Goal: Task Accomplishment & Management: Manage account settings

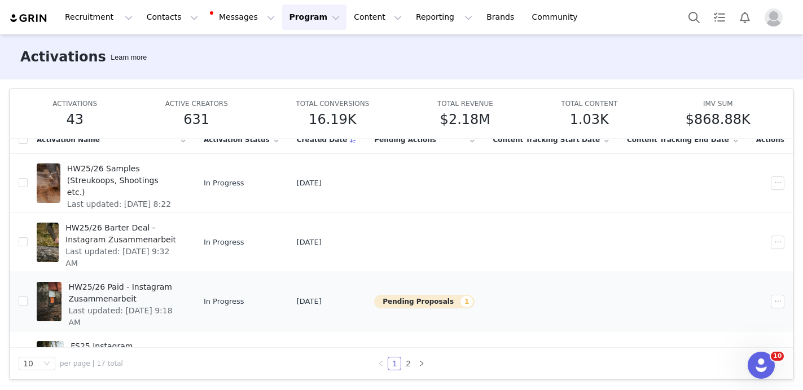
click at [453, 298] on button "Pending Proposals 1" at bounding box center [424, 302] width 100 height 14
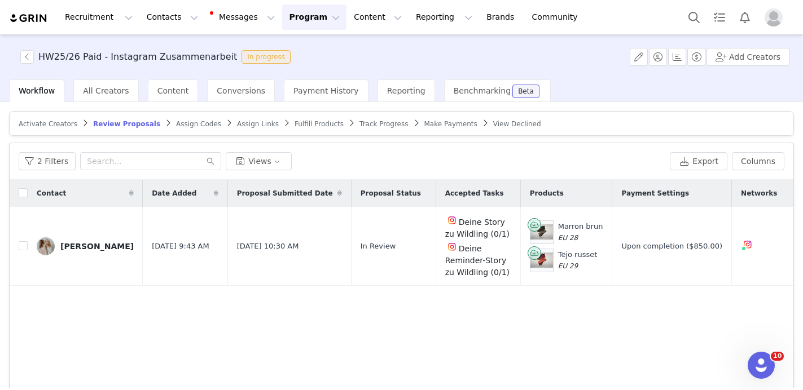
click at [44, 123] on span "Activate Creators" at bounding box center [48, 124] width 59 height 8
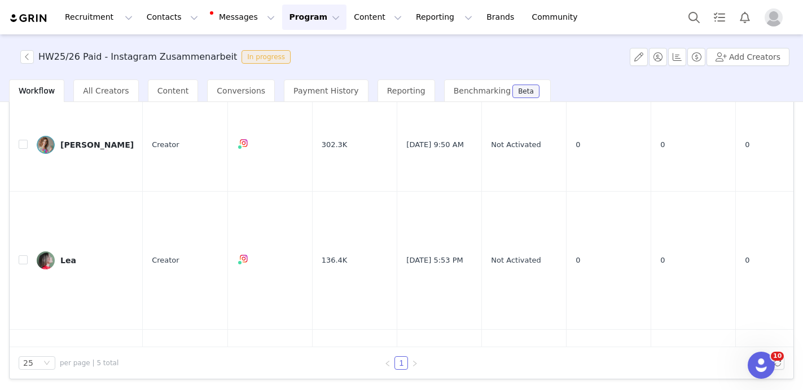
scroll to position [76, 0]
click at [25, 256] on input "checkbox" at bounding box center [23, 258] width 9 height 9
checkbox input "true"
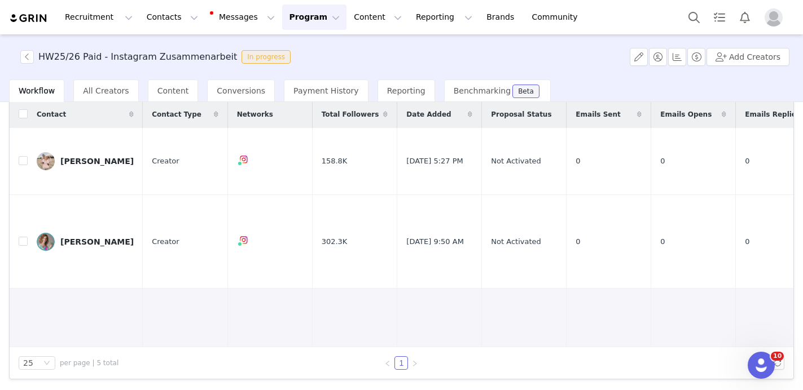
scroll to position [0, 0]
click at [32, 58] on button "button" at bounding box center [27, 57] width 14 height 14
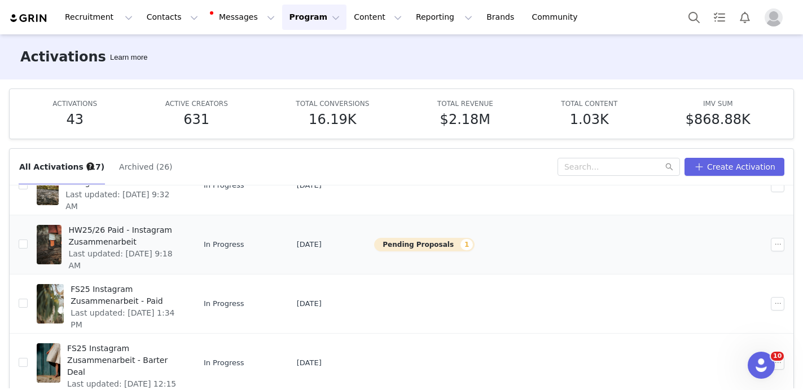
scroll to position [127, 0]
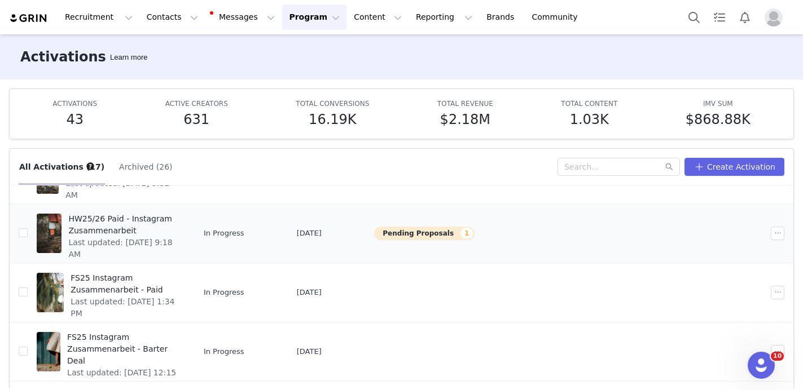
click at [129, 224] on span "HW25/26 Paid - Instagram Zusammenarbeit" at bounding box center [123, 225] width 110 height 24
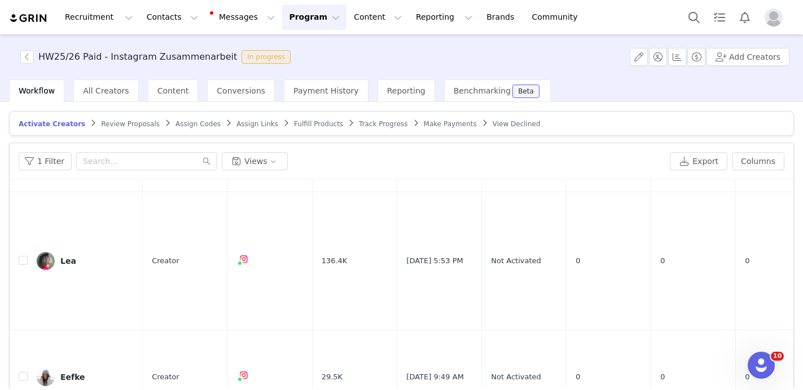
scroll to position [181, 0]
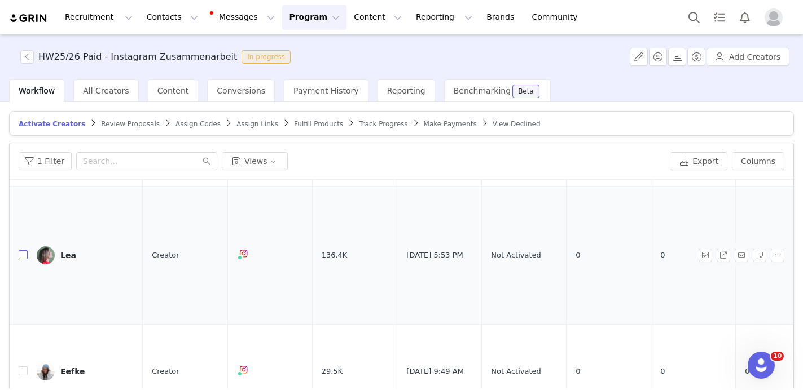
click at [23, 255] on input "checkbox" at bounding box center [23, 254] width 9 height 9
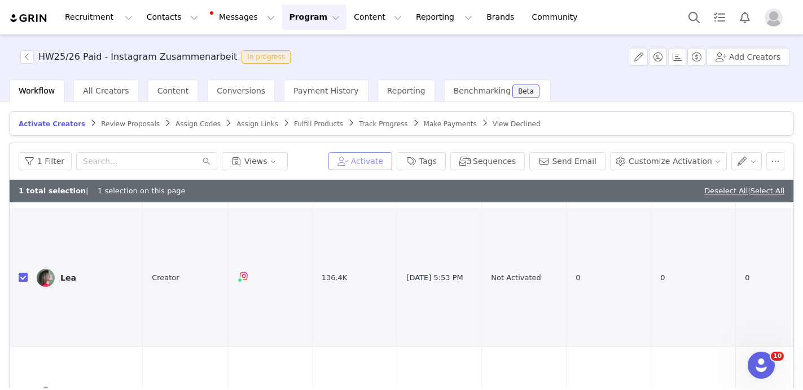
click at [376, 162] on button "Activate" at bounding box center [360, 161] width 64 height 18
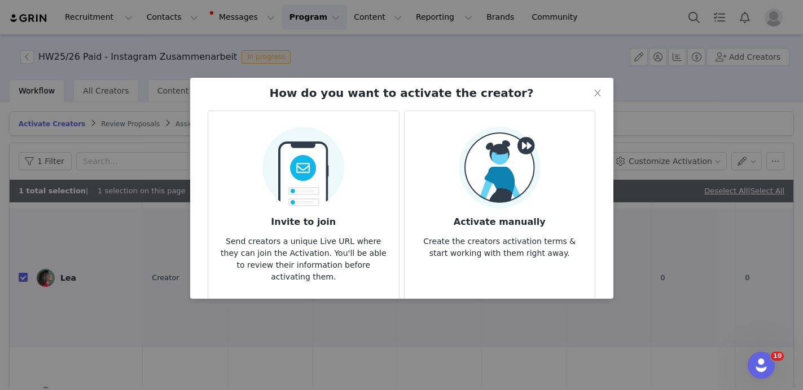
click at [517, 170] on img at bounding box center [500, 168] width 82 height 82
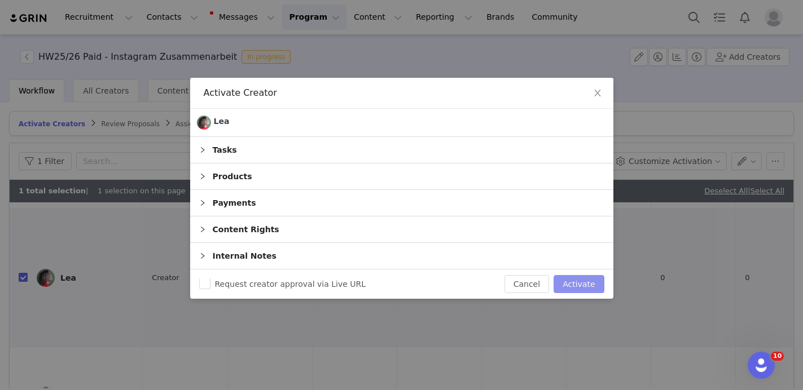
click at [586, 284] on button "Activate" at bounding box center [578, 284] width 50 height 18
checkbox input "false"
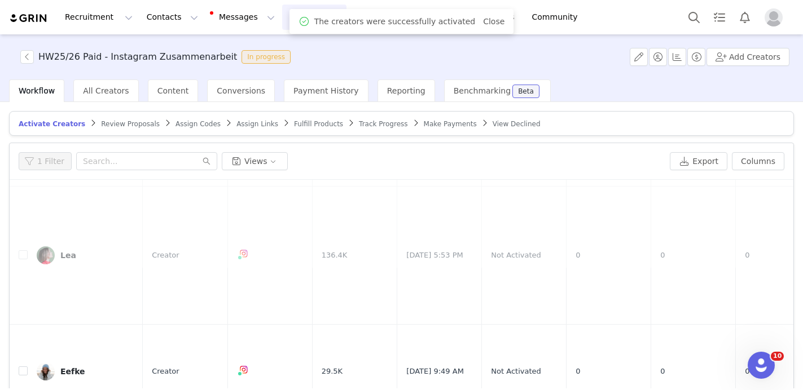
scroll to position [0, 0]
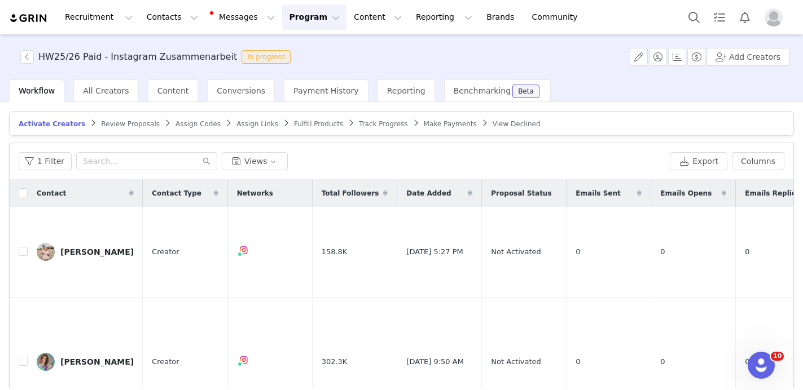
click at [300, 124] on span "Fulfill Products" at bounding box center [318, 124] width 49 height 8
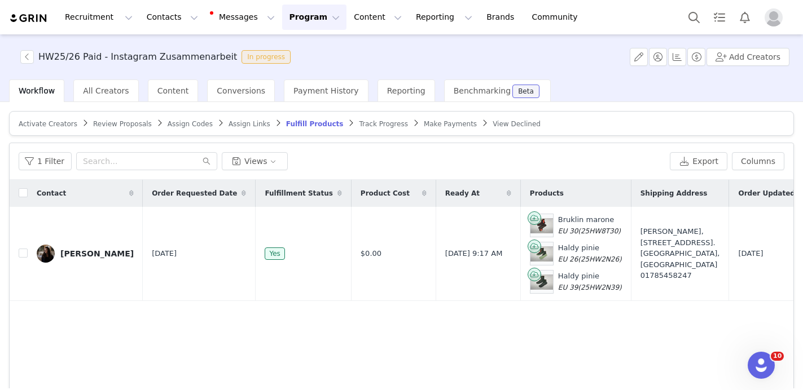
click at [371, 121] on span "Track Progress" at bounding box center [383, 124] width 49 height 8
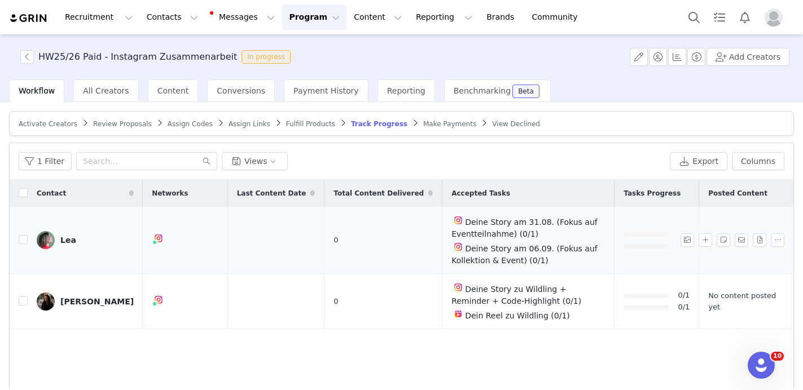
click at [64, 239] on div "Lea" at bounding box center [68, 240] width 16 height 9
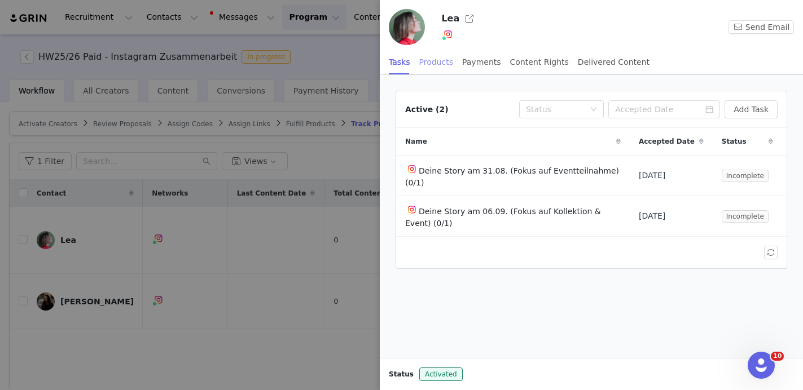
click at [431, 62] on div "Products" at bounding box center [436, 62] width 34 height 25
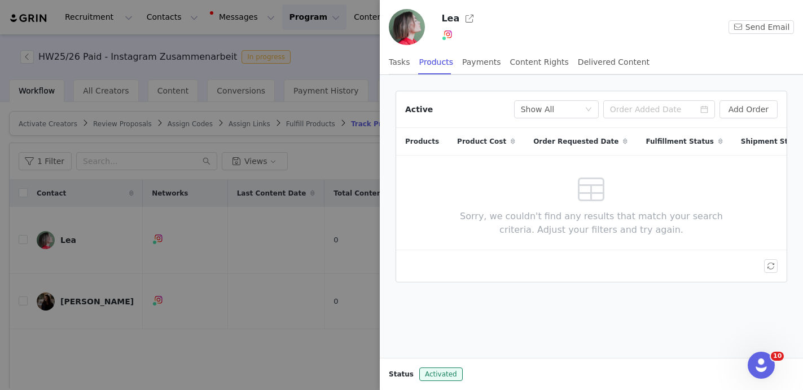
click at [336, 51] on div at bounding box center [401, 195] width 803 height 390
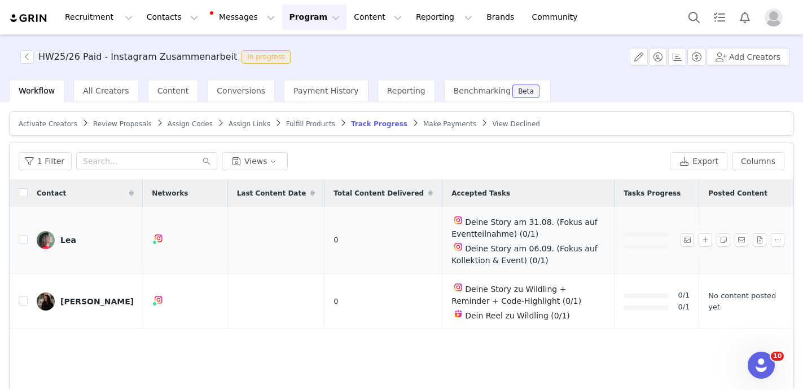
click at [71, 243] on div "Lea" at bounding box center [68, 240] width 16 height 9
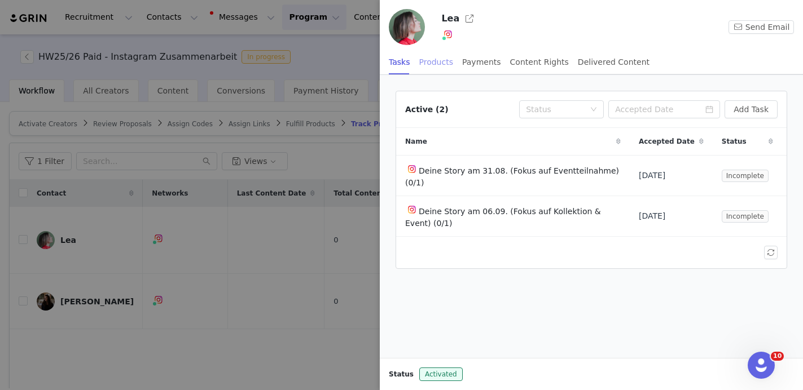
click at [439, 64] on div "Products" at bounding box center [436, 62] width 34 height 25
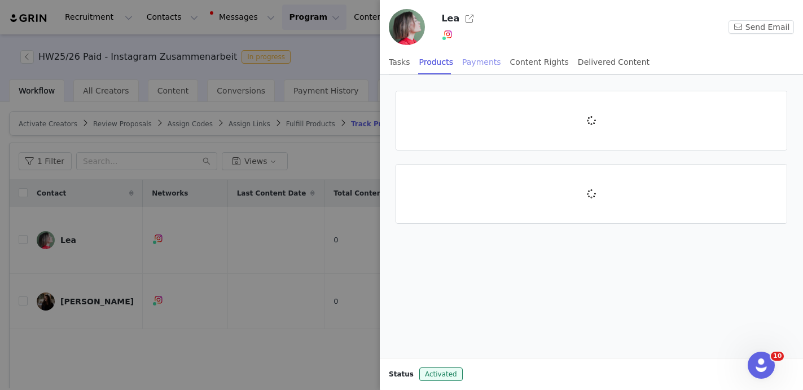
click at [481, 61] on div "Payments" at bounding box center [481, 62] width 39 height 25
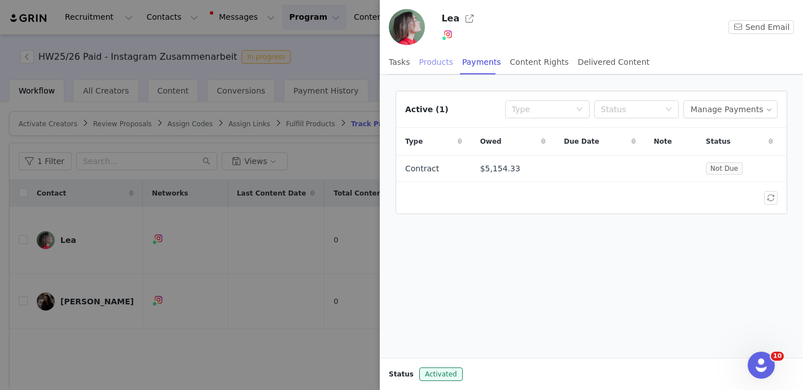
click at [441, 67] on div "Products" at bounding box center [436, 62] width 34 height 25
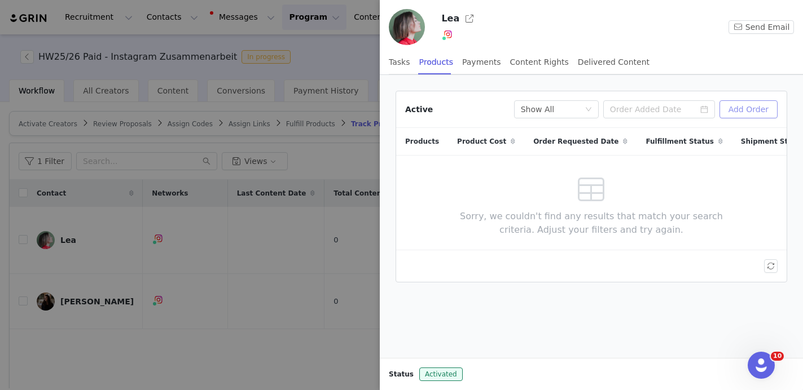
click at [748, 103] on button "Add Order" at bounding box center [748, 109] width 58 height 18
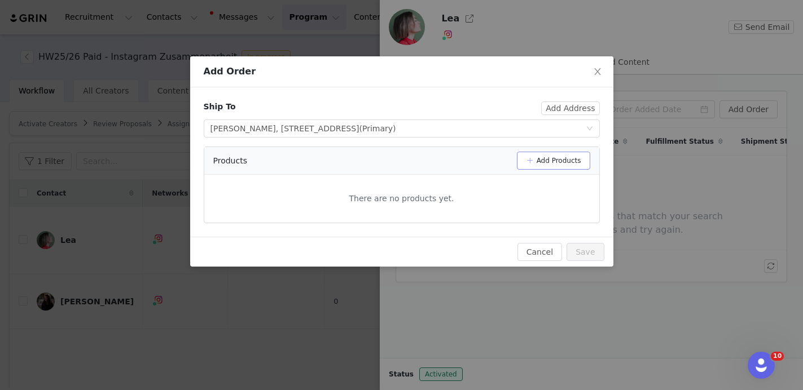
click at [575, 157] on button "Add Products" at bounding box center [553, 161] width 73 height 18
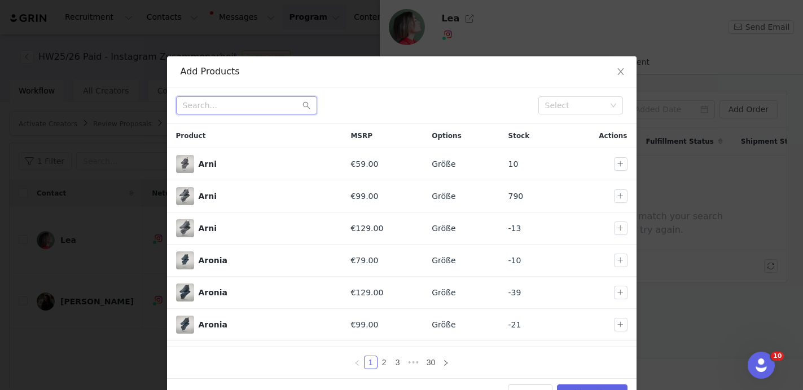
click at [272, 109] on input "text" at bounding box center [246, 105] width 141 height 18
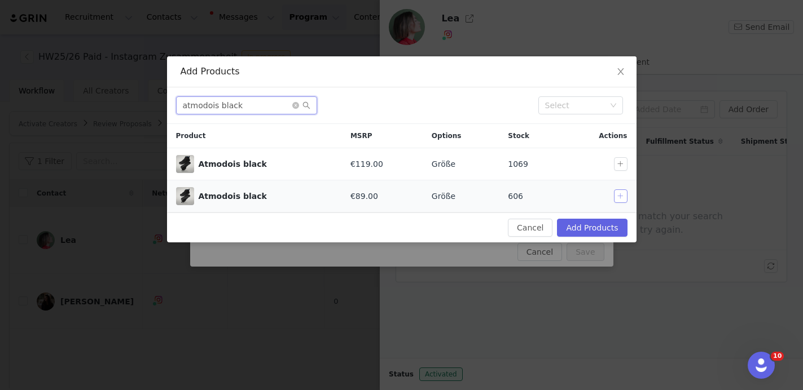
type input "atmodois black"
click at [622, 194] on button "button" at bounding box center [621, 197] width 14 height 14
click at [586, 225] on button "Add Products" at bounding box center [592, 228] width 70 height 18
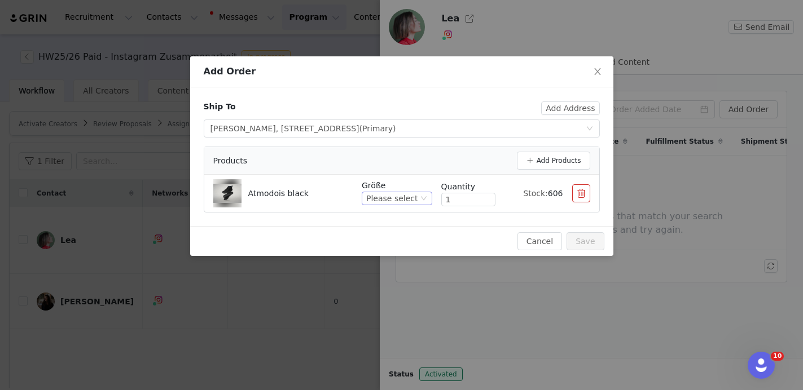
click at [416, 200] on div "Please select" at bounding box center [391, 198] width 51 height 12
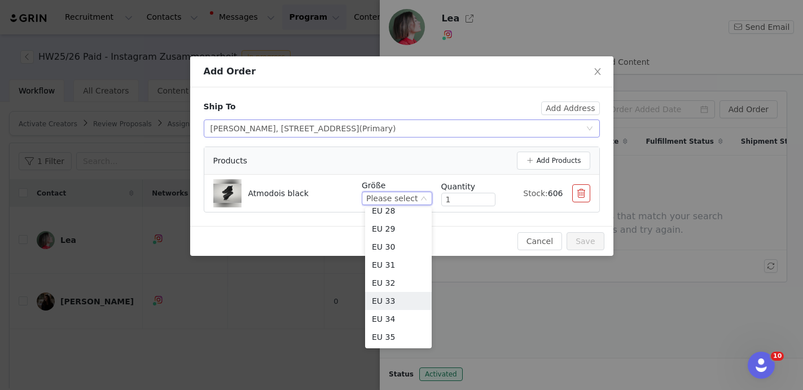
scroll to position [116, 0]
click at [524, 107] on div "Ship To" at bounding box center [373, 110] width 338 height 19
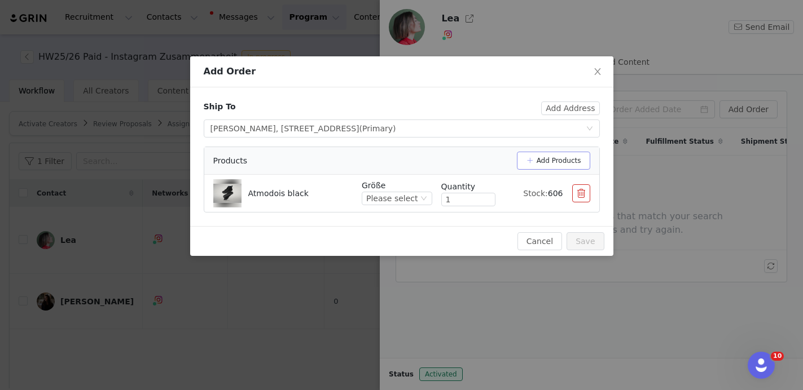
click at [568, 160] on button "Add Products" at bounding box center [553, 161] width 73 height 18
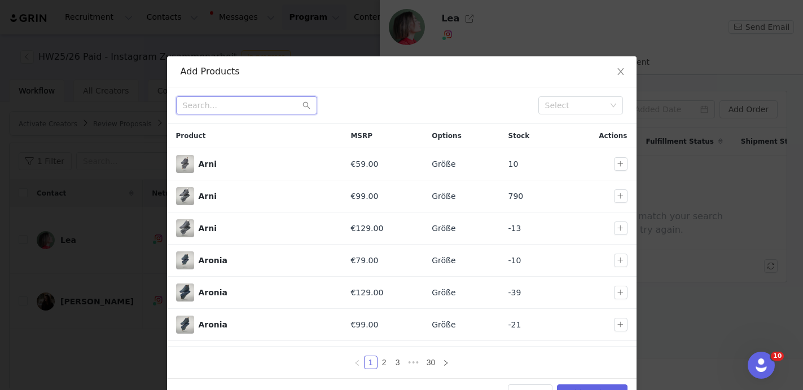
click at [249, 111] on input "text" at bounding box center [246, 105] width 141 height 18
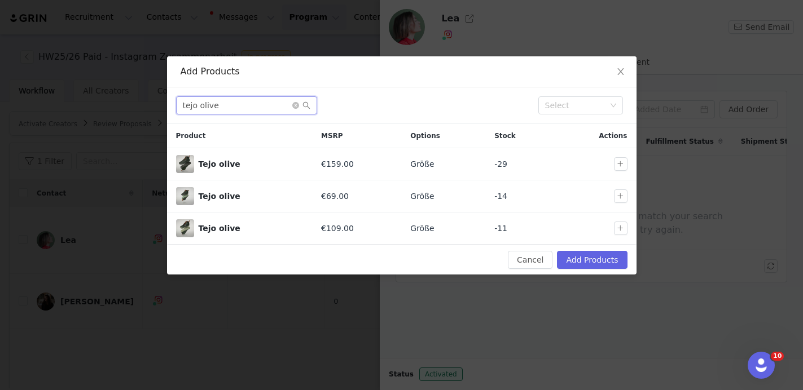
click at [249, 111] on input "tejo olive" at bounding box center [246, 105] width 141 height 18
type input "tejo olive"
click at [618, 72] on icon "icon: close" at bounding box center [620, 71] width 9 height 9
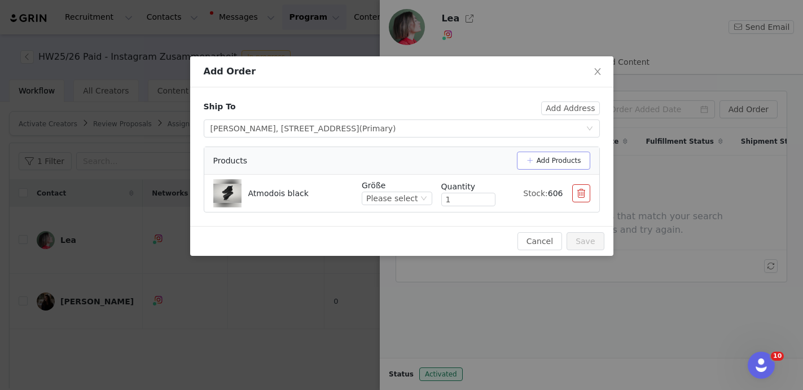
click at [561, 164] on button "Add Products" at bounding box center [553, 161] width 73 height 18
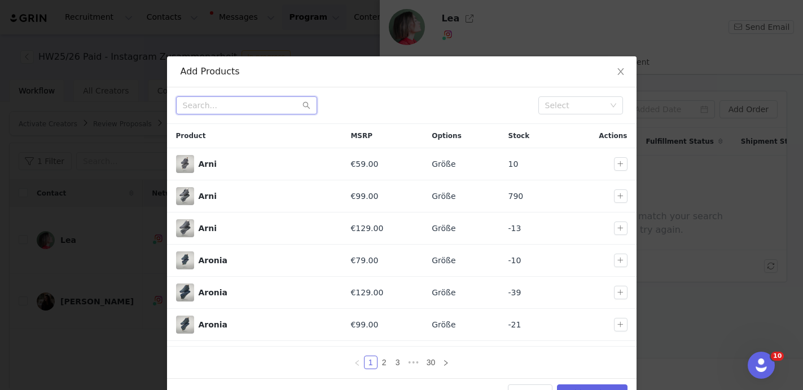
click at [254, 102] on input "text" at bounding box center [246, 105] width 141 height 18
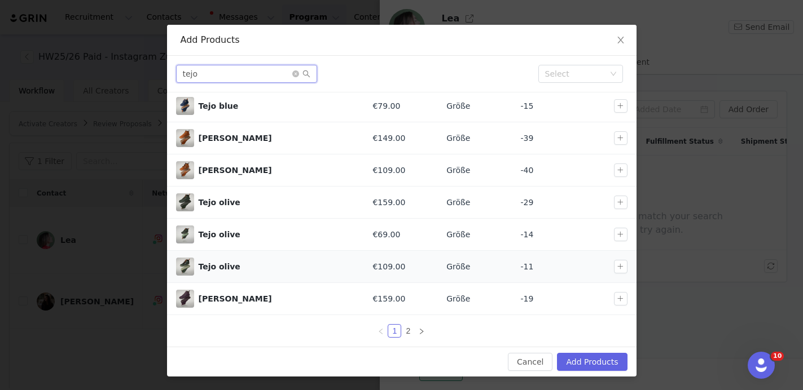
scroll to position [32, 0]
type input "tejo"
click at [409, 333] on link "2" at bounding box center [408, 331] width 12 height 12
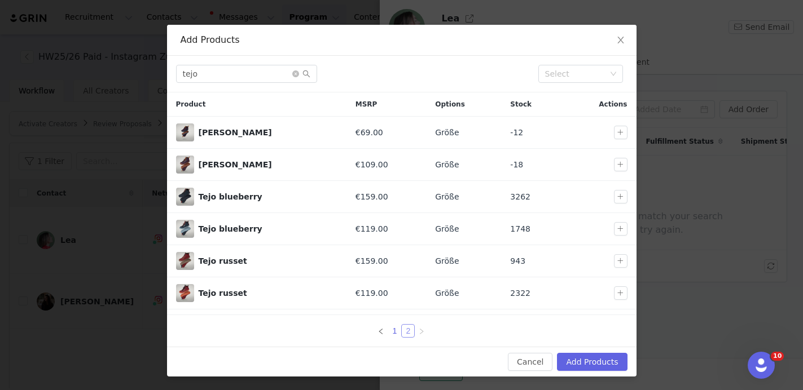
scroll to position [0, 0]
click at [395, 330] on link "1" at bounding box center [394, 331] width 12 height 12
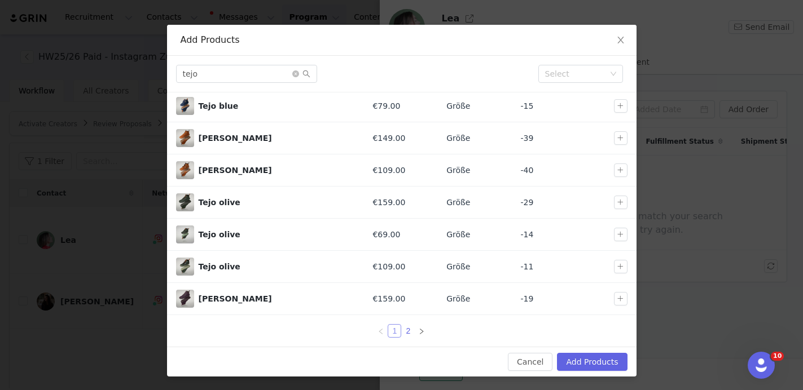
scroll to position [123, 0]
click at [411, 332] on link "2" at bounding box center [408, 331] width 12 height 12
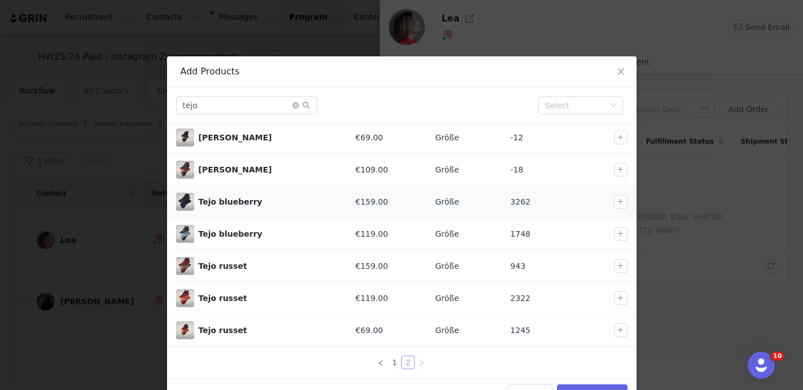
scroll to position [27, 0]
click at [395, 360] on link "1" at bounding box center [394, 363] width 12 height 12
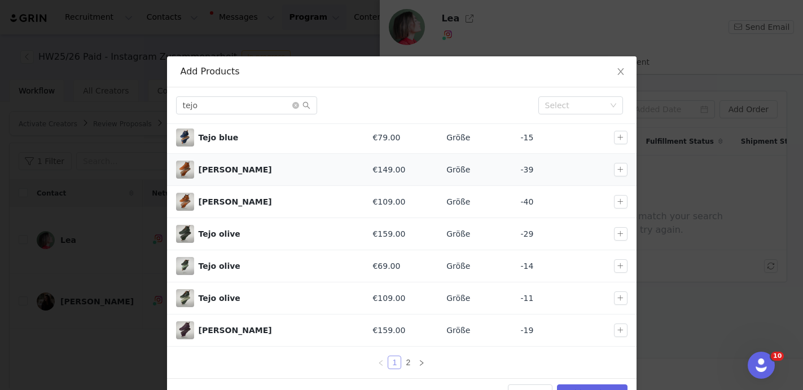
scroll to position [123, 0]
click at [622, 73] on icon "icon: close" at bounding box center [620, 71] width 9 height 9
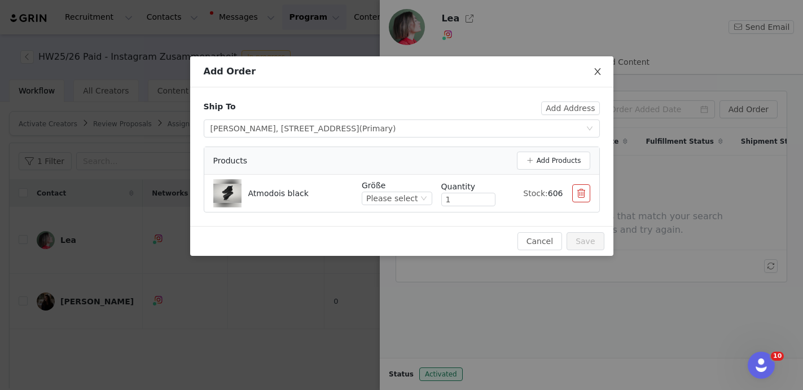
click at [600, 71] on icon "icon: close" at bounding box center [597, 71] width 9 height 9
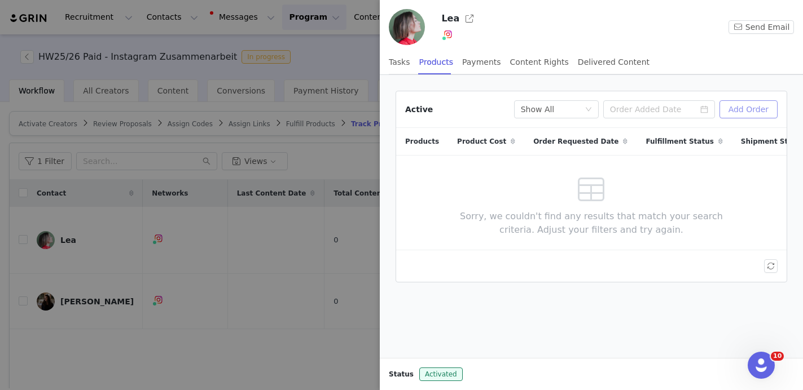
click at [753, 117] on button "Add Order" at bounding box center [748, 109] width 58 height 18
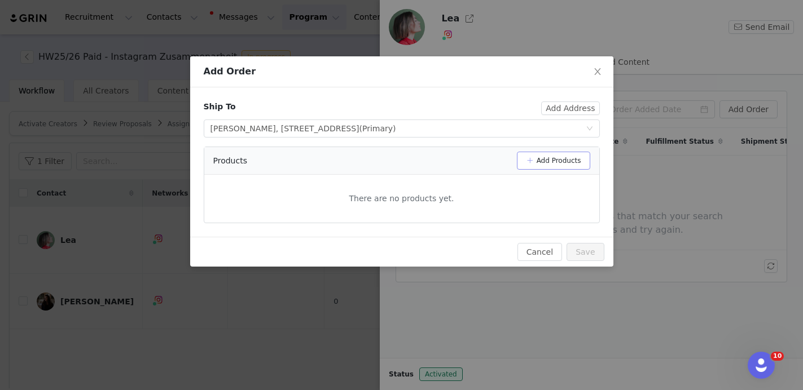
click at [547, 165] on button "Add Products" at bounding box center [553, 161] width 73 height 18
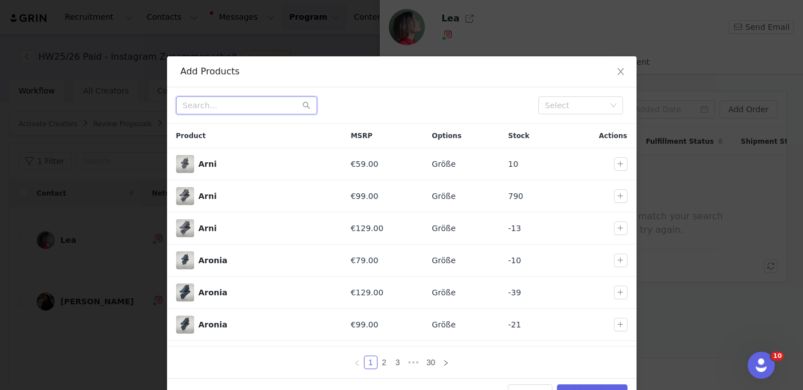
click at [255, 107] on input "text" at bounding box center [246, 105] width 141 height 18
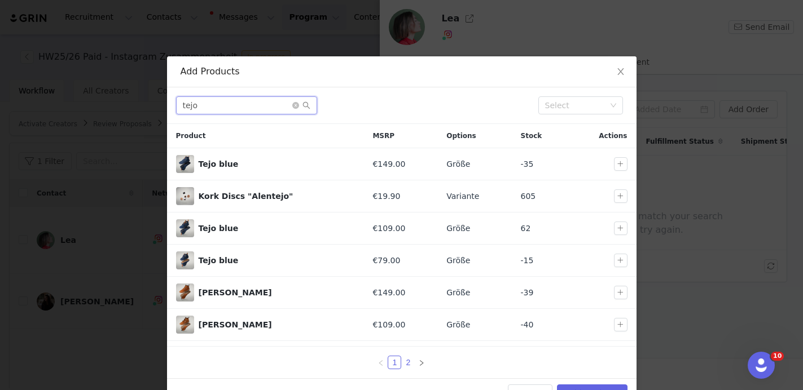
type input "tejo"
click at [408, 363] on link "2" at bounding box center [408, 363] width 12 height 12
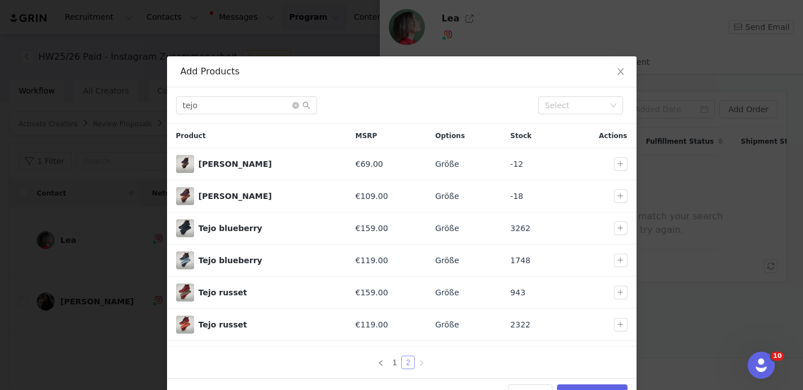
scroll to position [0, 0]
click at [623, 69] on icon "icon: close" at bounding box center [620, 71] width 9 height 9
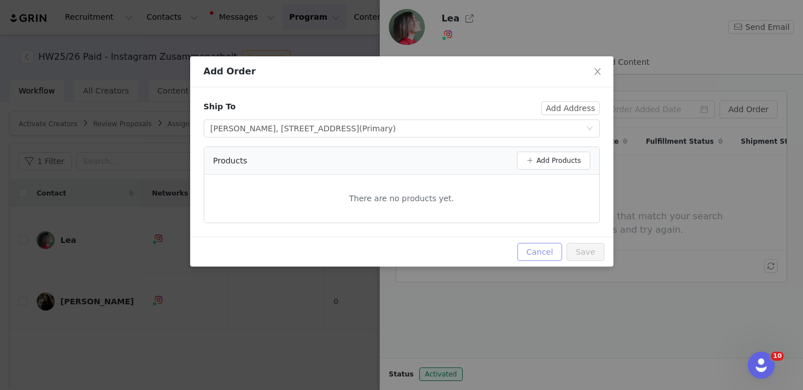
click at [544, 252] on button "Cancel" at bounding box center [539, 252] width 45 height 18
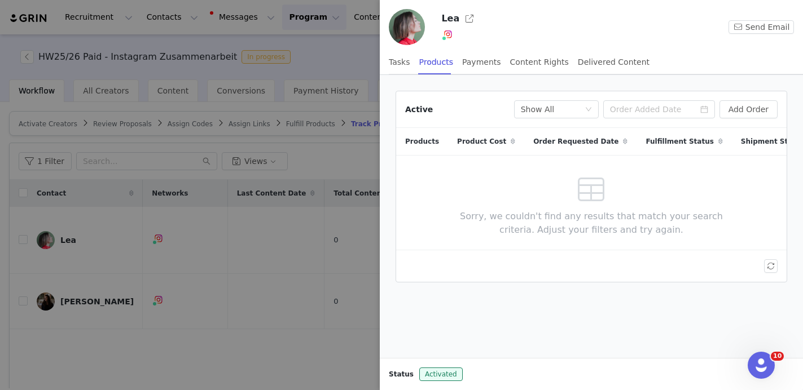
click at [307, 50] on div at bounding box center [401, 195] width 803 height 390
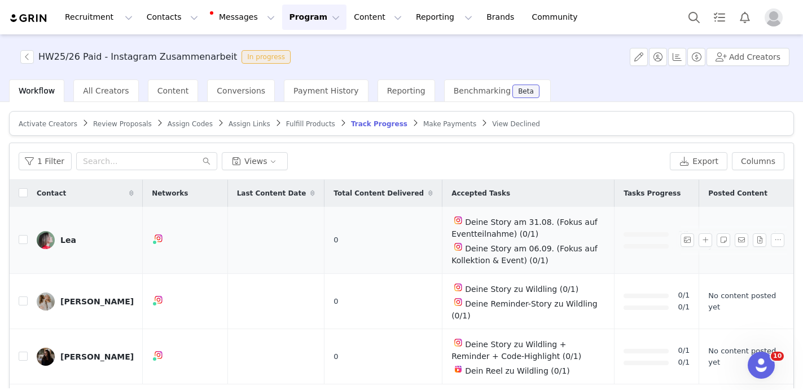
click at [58, 241] on link "Lea" at bounding box center [85, 240] width 97 height 18
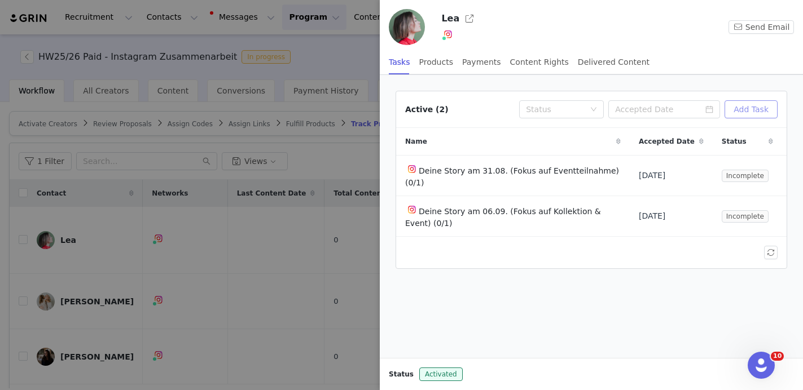
click at [757, 109] on button "Add Task" at bounding box center [750, 109] width 53 height 18
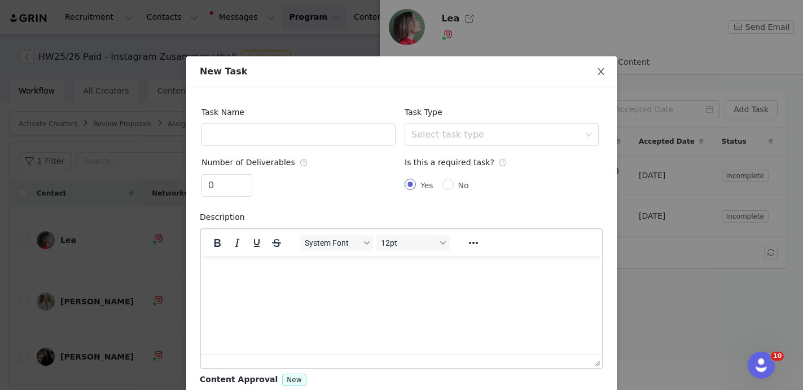
click at [601, 74] on icon "icon: close" at bounding box center [600, 71] width 9 height 9
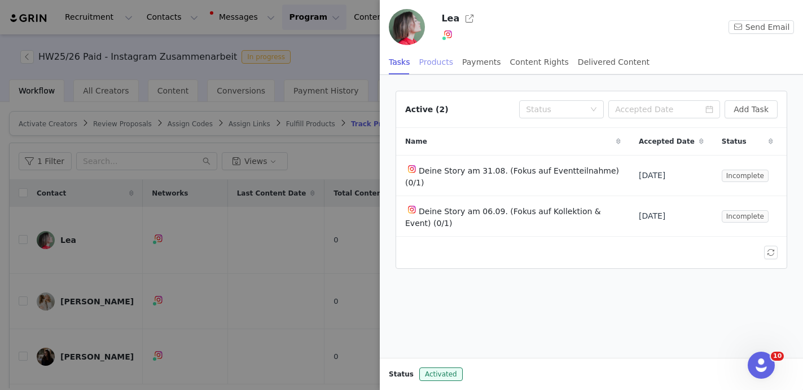
click at [442, 63] on div "Products" at bounding box center [436, 62] width 34 height 25
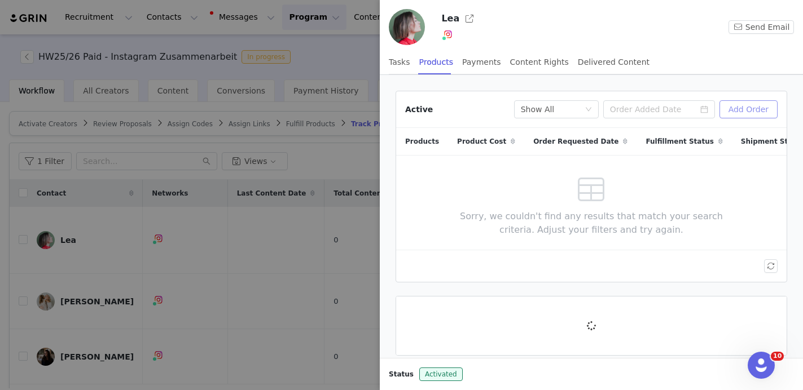
click at [758, 108] on button "Add Order" at bounding box center [748, 109] width 58 height 18
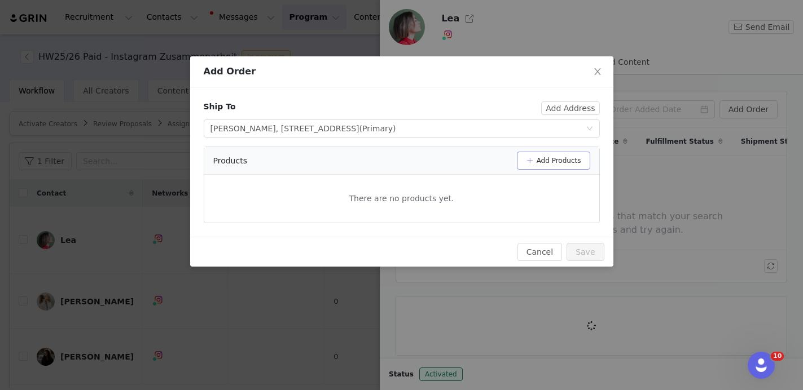
click at [541, 159] on button "Add Products" at bounding box center [553, 161] width 73 height 18
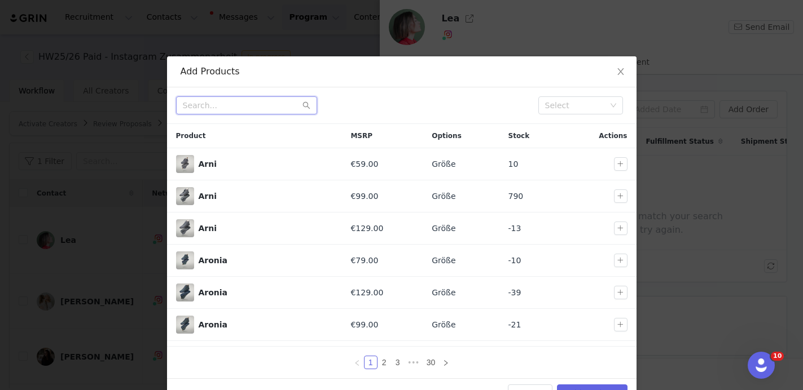
click at [270, 108] on input "text" at bounding box center [246, 105] width 141 height 18
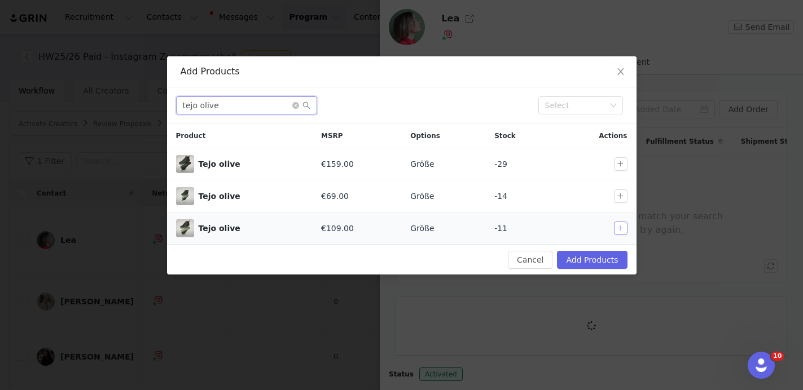
type input "tejo olive"
click at [619, 228] on button "button" at bounding box center [621, 229] width 14 height 14
click at [590, 258] on button "Add Products" at bounding box center [592, 260] width 70 height 18
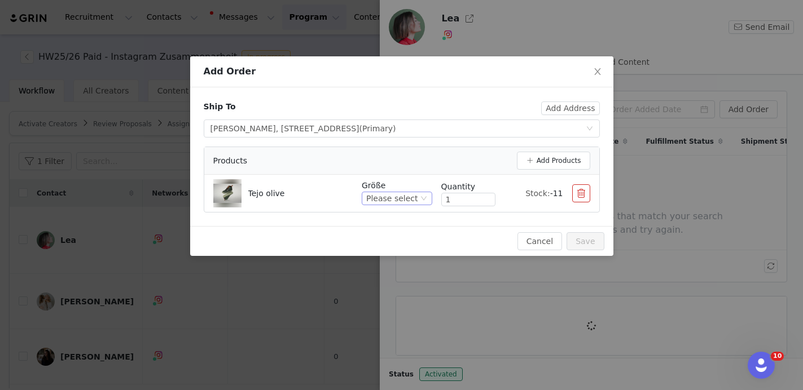
click at [407, 196] on div "Please select" at bounding box center [391, 198] width 51 height 12
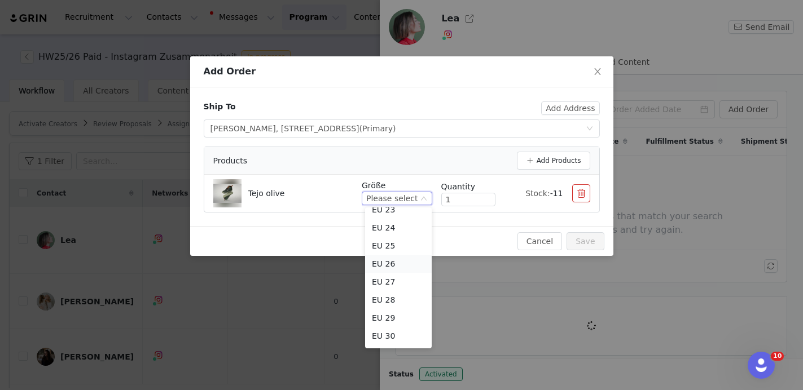
scroll to position [31, 0]
click at [396, 297] on li "EU 28" at bounding box center [398, 296] width 67 height 18
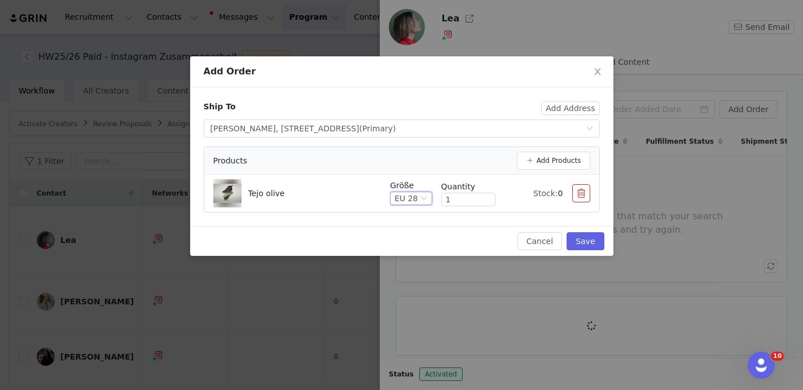
click at [420, 201] on icon "icon: down" at bounding box center [423, 198] width 7 height 7
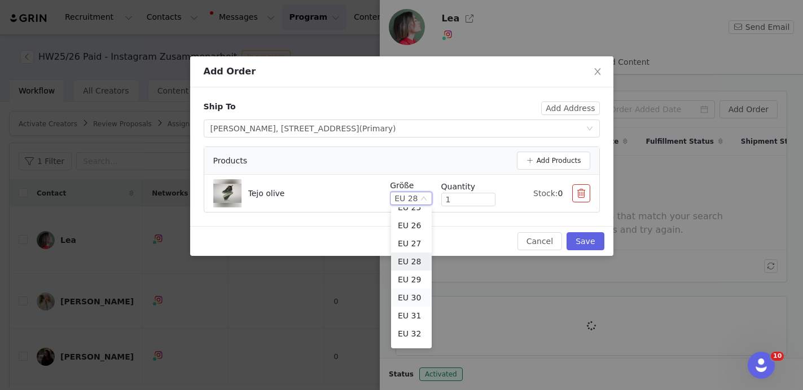
scroll to position [73, 0]
click at [416, 322] on li "EU 32" at bounding box center [411, 327] width 41 height 18
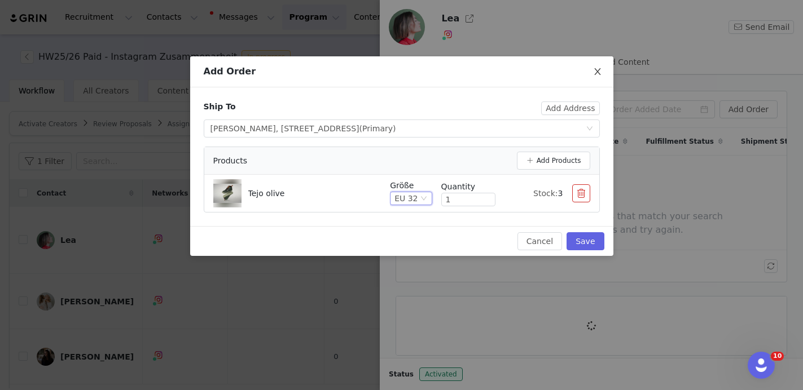
click at [596, 70] on icon "icon: close" at bounding box center [597, 71] width 6 height 7
